Goal: Transaction & Acquisition: Download file/media

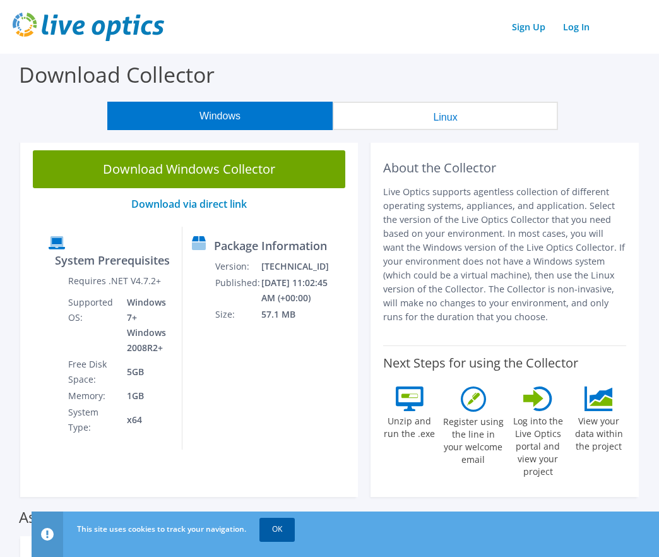
click at [276, 528] on link "OK" at bounding box center [276, 529] width 35 height 23
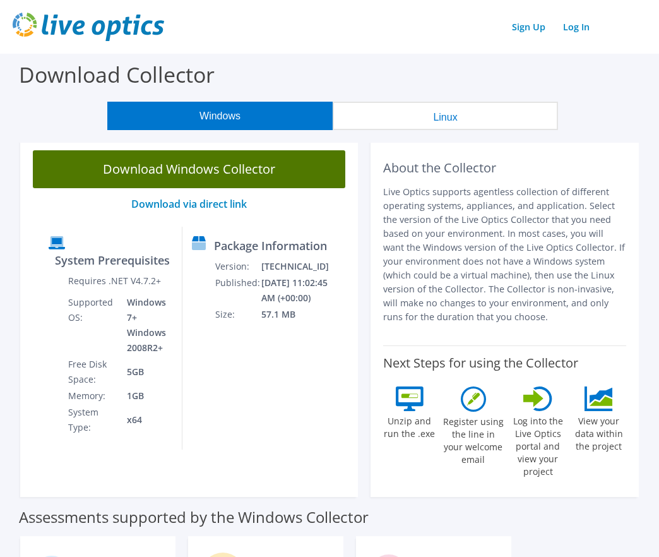
click at [157, 173] on link "Download Windows Collector" at bounding box center [189, 169] width 312 height 38
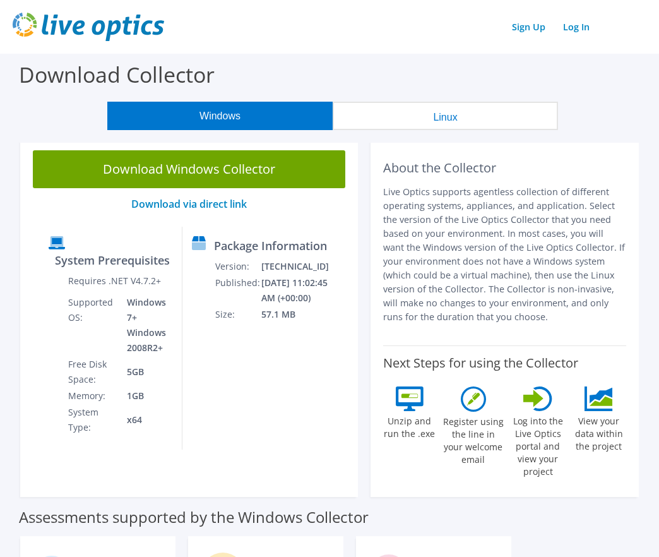
click at [244, 59] on div "Download Collector" at bounding box center [329, 78] width 646 height 48
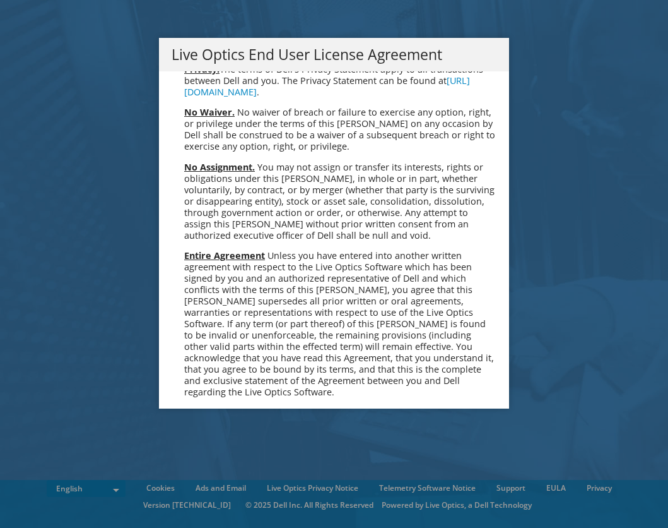
scroll to position [4773, 0]
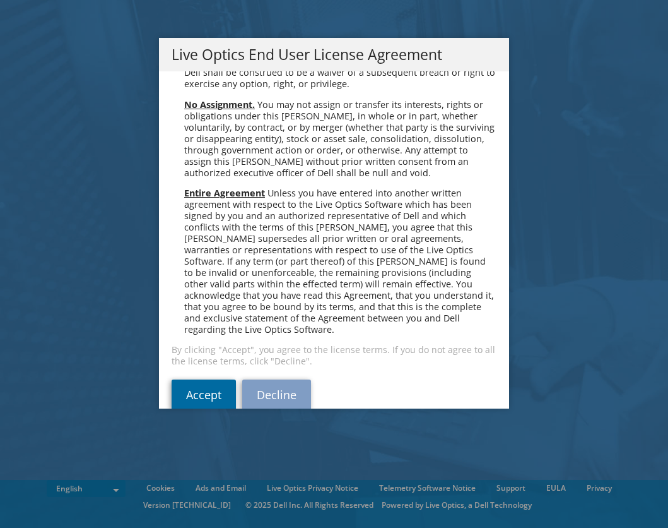
click at [210, 379] on link "Accept" at bounding box center [204, 394] width 64 height 30
